Goal: Task Accomplishment & Management: Manage account settings

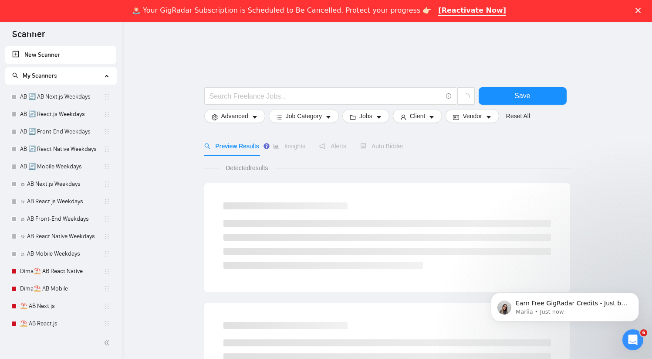
click at [651, 7] on div "🚨 Your GigRadar Subscription is Scheduled to Be Cancelled. Protect your progres…" at bounding box center [326, 10] width 652 height 15
click at [641, 11] on icon "Close" at bounding box center [638, 10] width 5 height 5
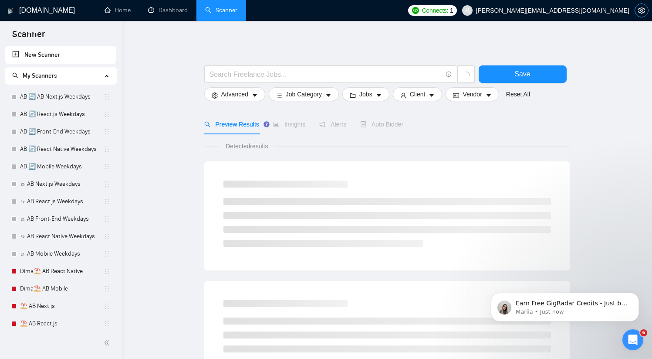
click at [646, 14] on button "button" at bounding box center [642, 10] width 14 height 14
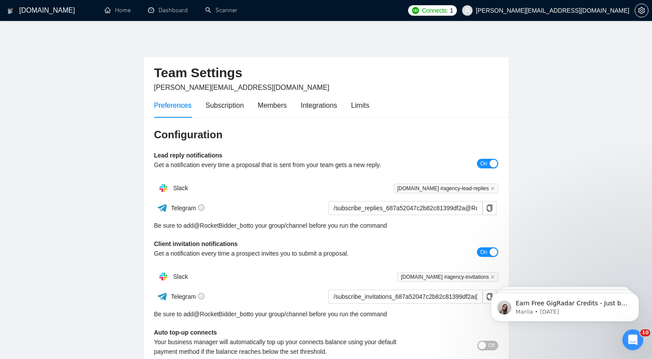
click at [375, 107] on div "Preferences Subscription Members Integrations Limits" at bounding box center [326, 105] width 344 height 25
click at [358, 106] on div "Limits" at bounding box center [360, 105] width 18 height 11
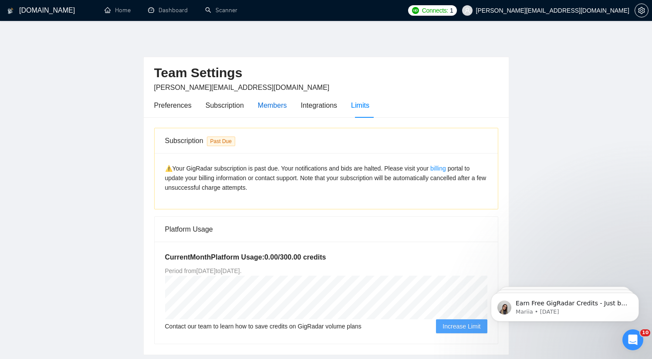
click at [261, 105] on div "Members" at bounding box center [272, 105] width 29 height 11
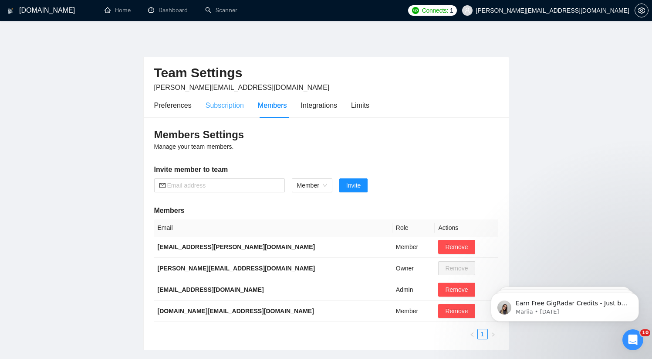
click at [243, 114] on div "Subscription" at bounding box center [225, 105] width 38 height 25
